Goal: Transaction & Acquisition: Purchase product/service

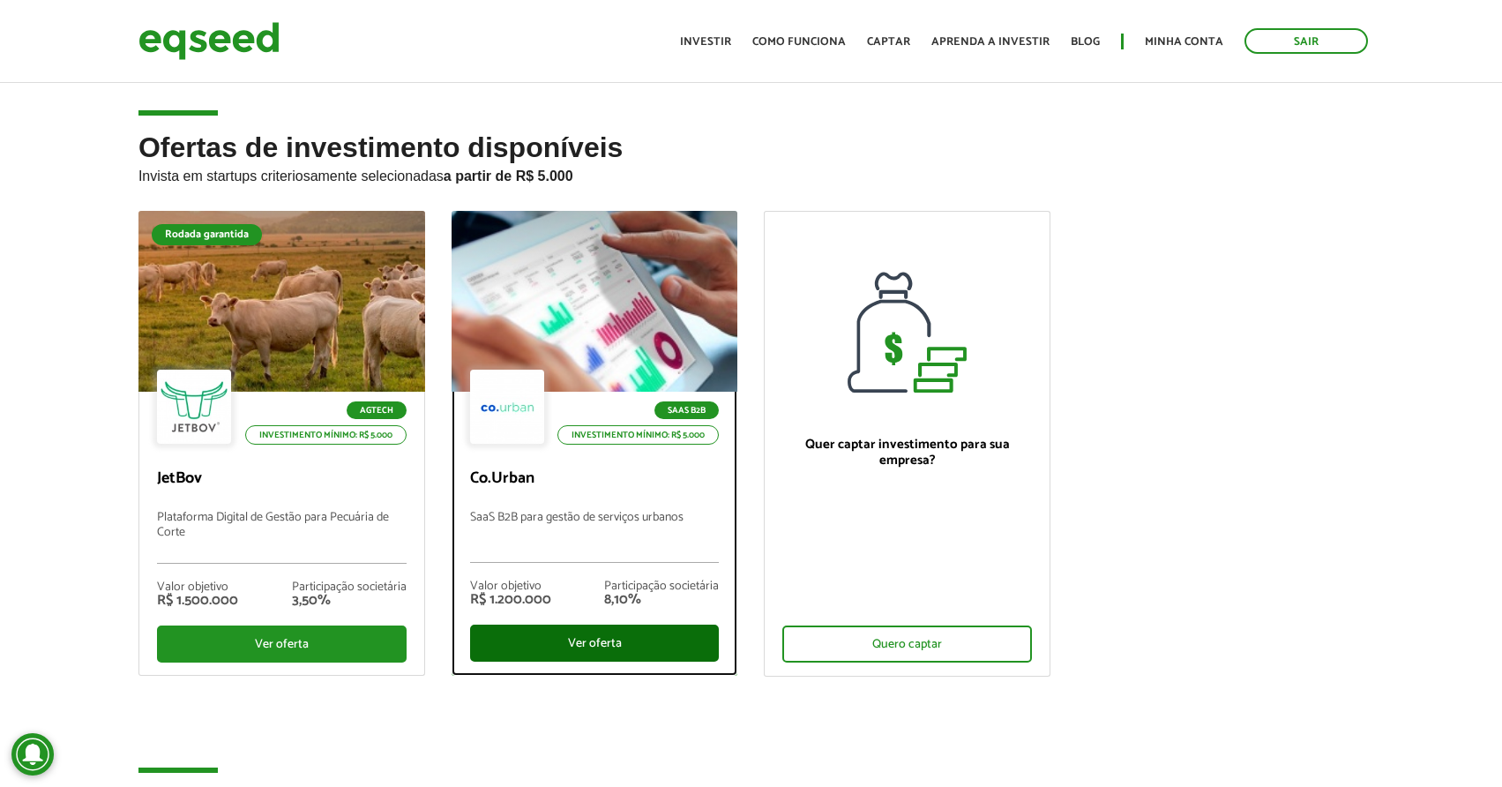
click at [594, 651] on div "Ver oferta" at bounding box center [595, 643] width 250 height 37
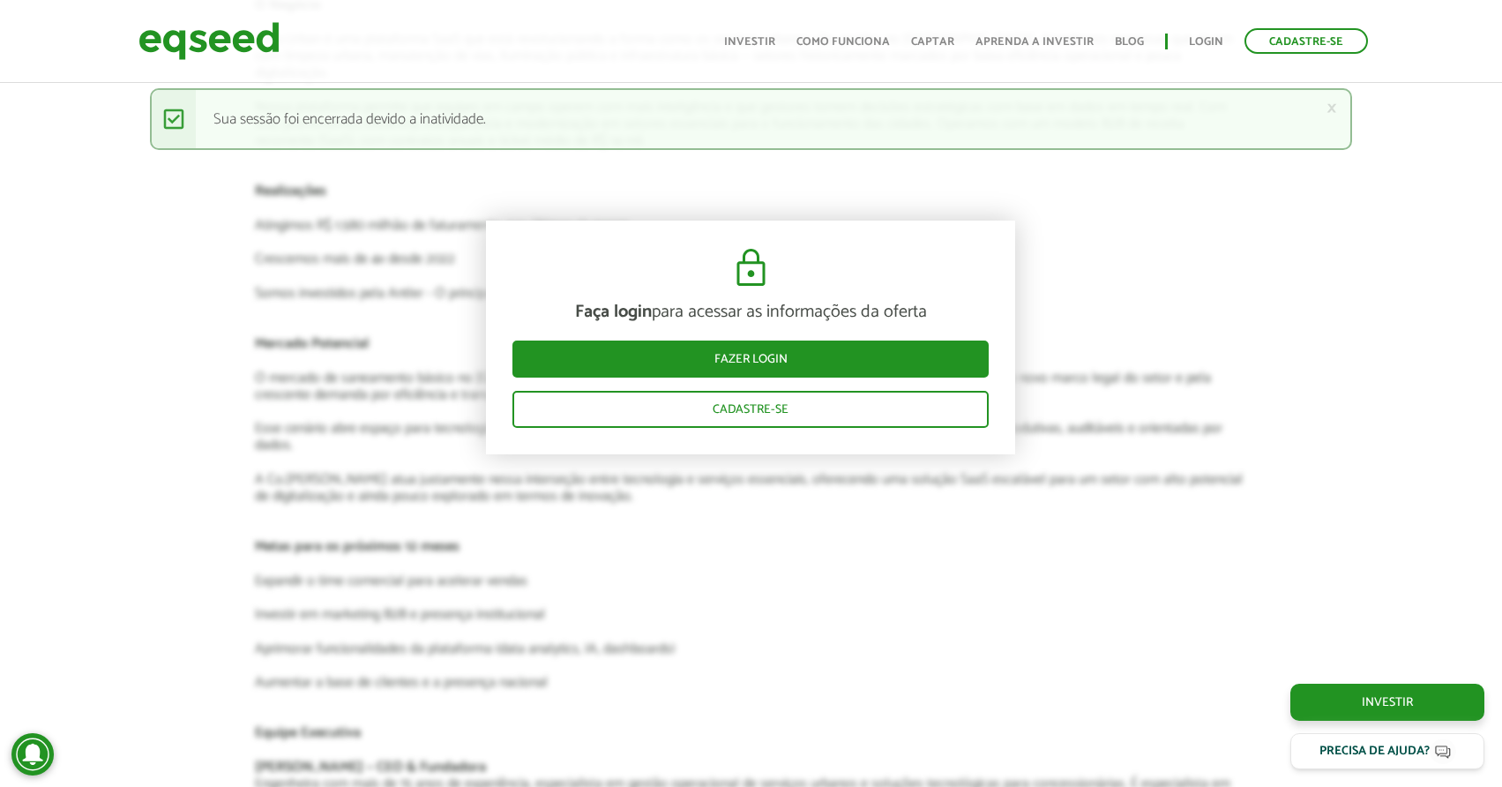
scroll to position [2766, 0]
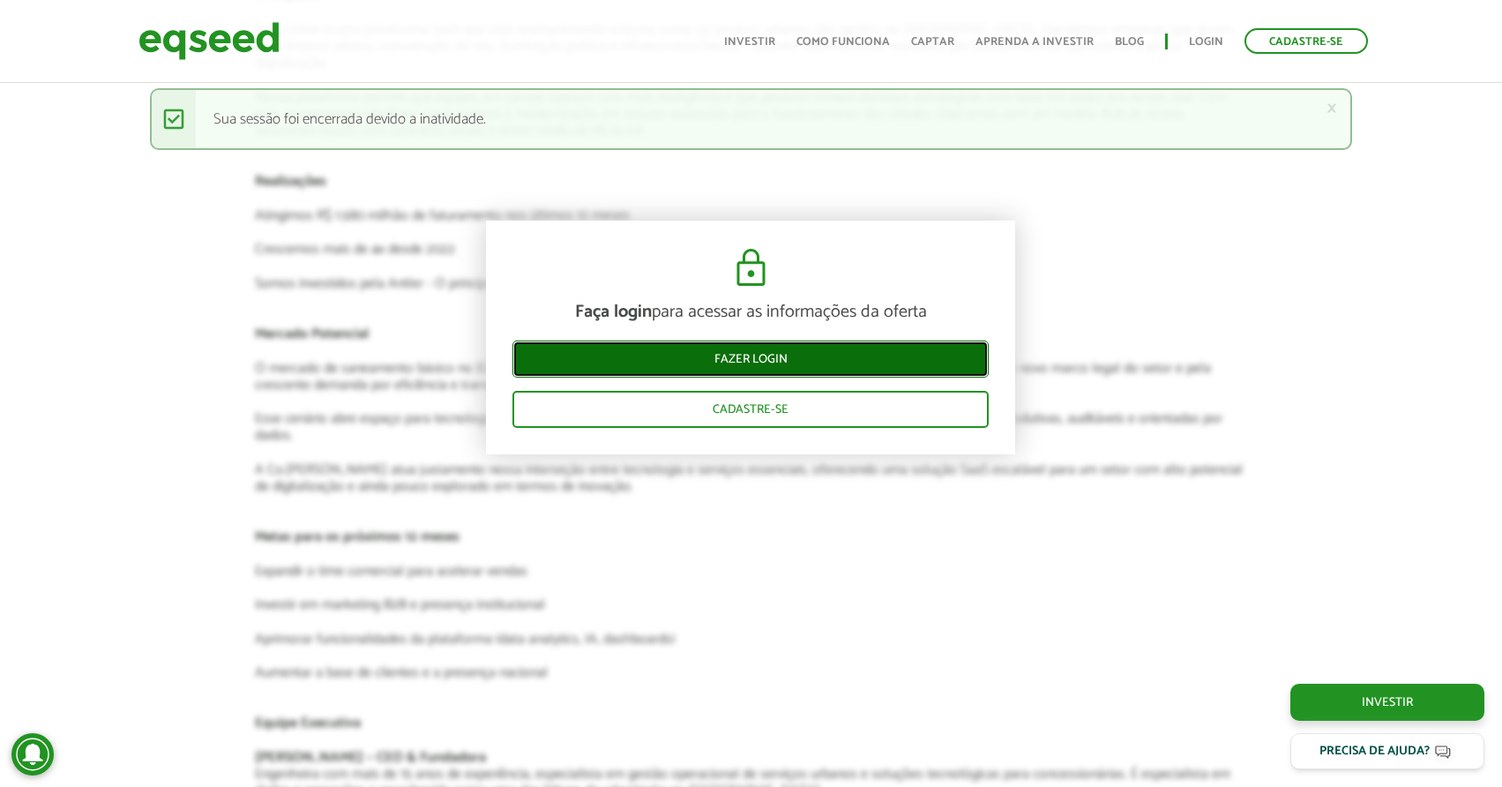
click at [814, 349] on link "Fazer login" at bounding box center [751, 359] width 476 height 37
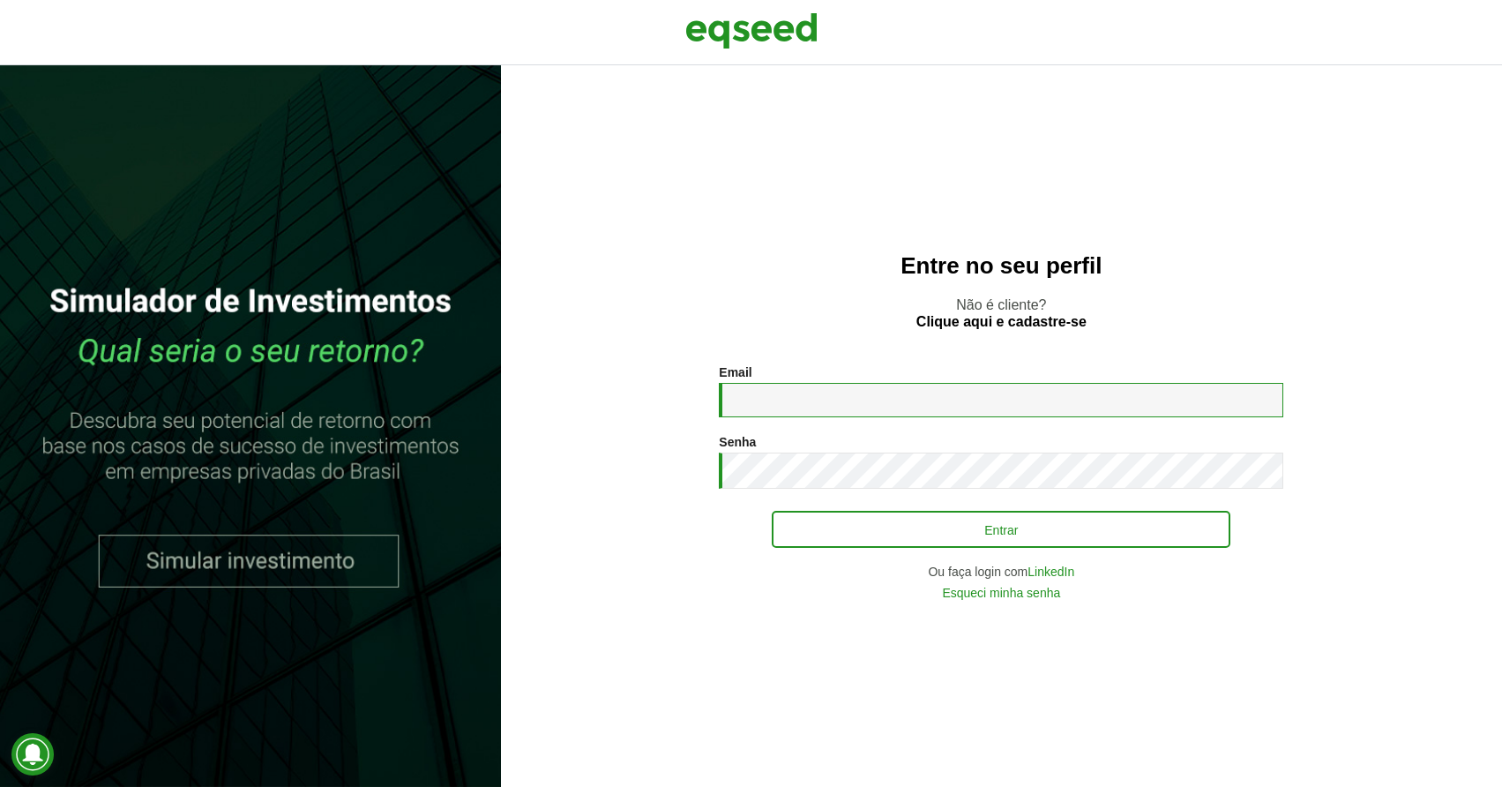
type input "**********"
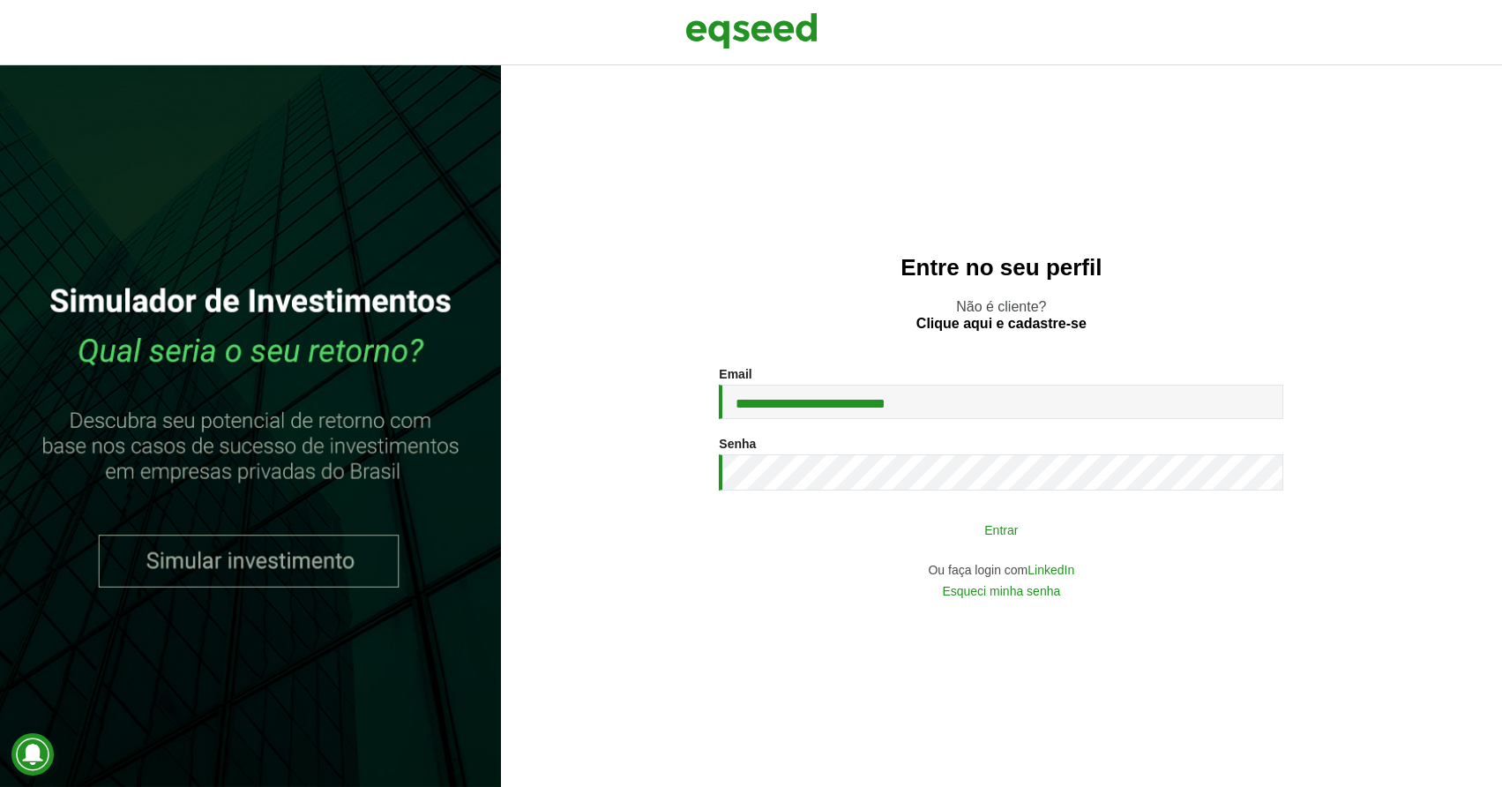
click at [888, 535] on button "Entrar" at bounding box center [1001, 530] width 459 height 34
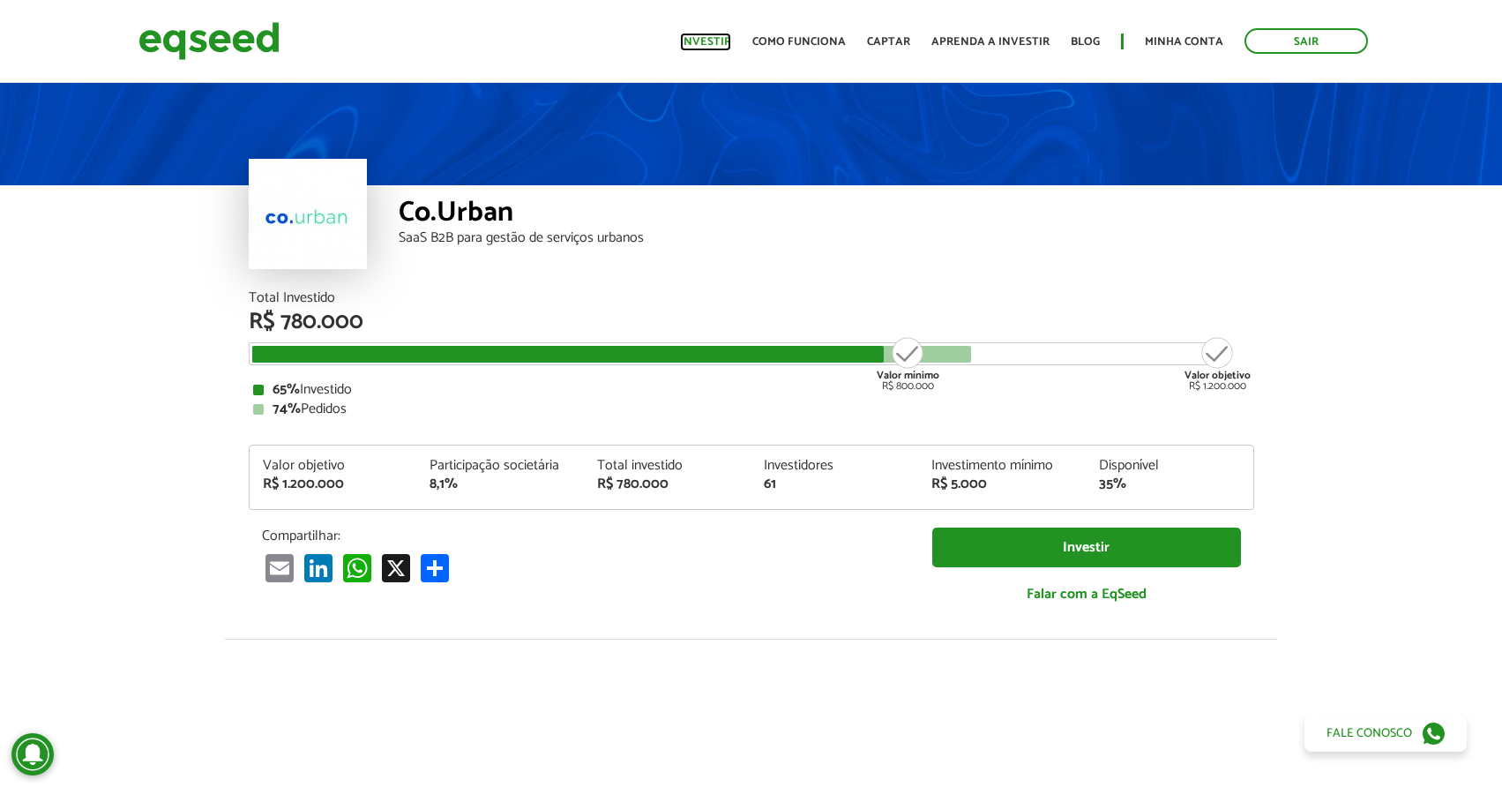
click at [704, 46] on link "Investir" at bounding box center [705, 41] width 51 height 11
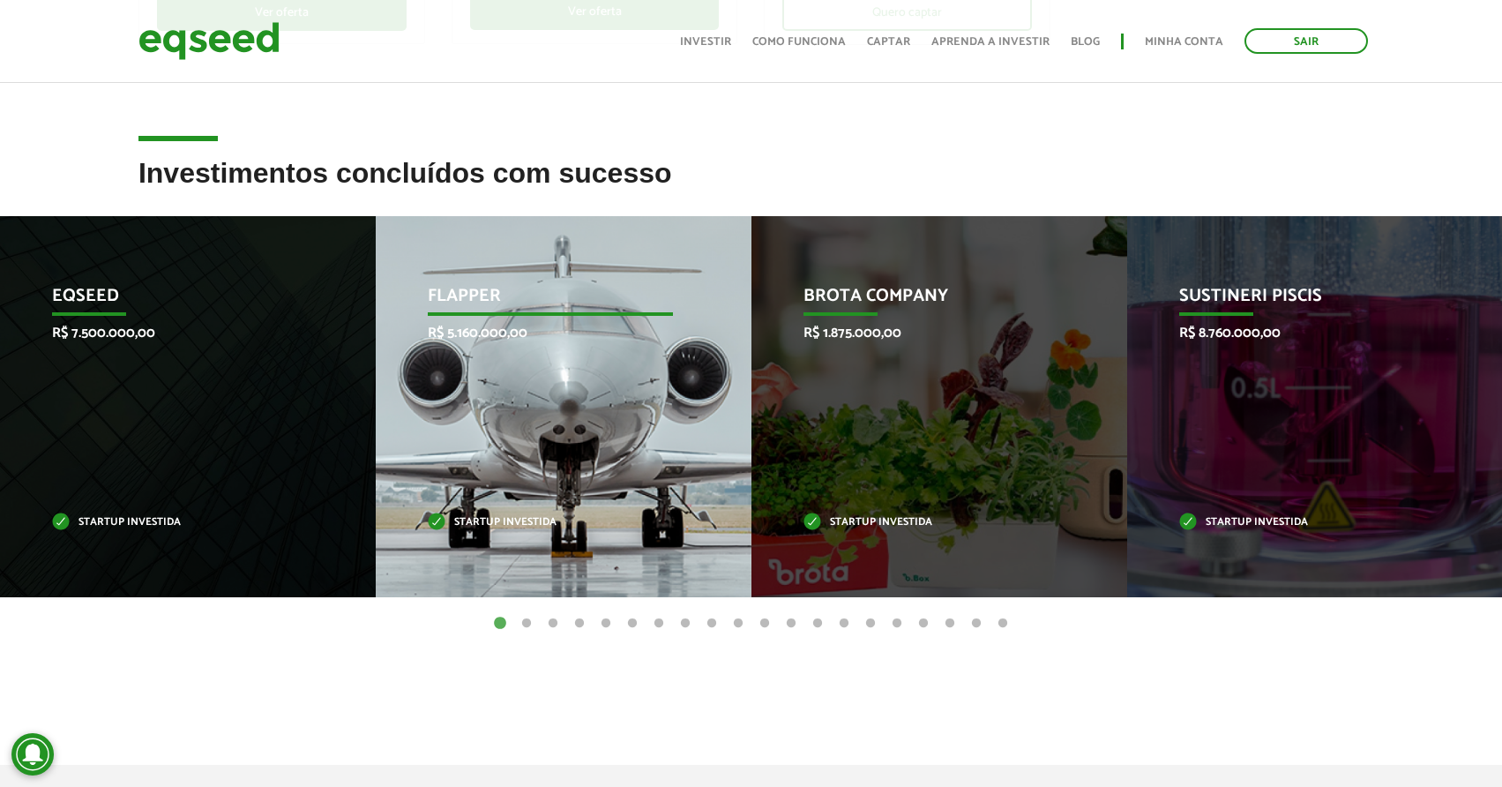
scroll to position [622, 0]
